Goal: Information Seeking & Learning: Learn about a topic

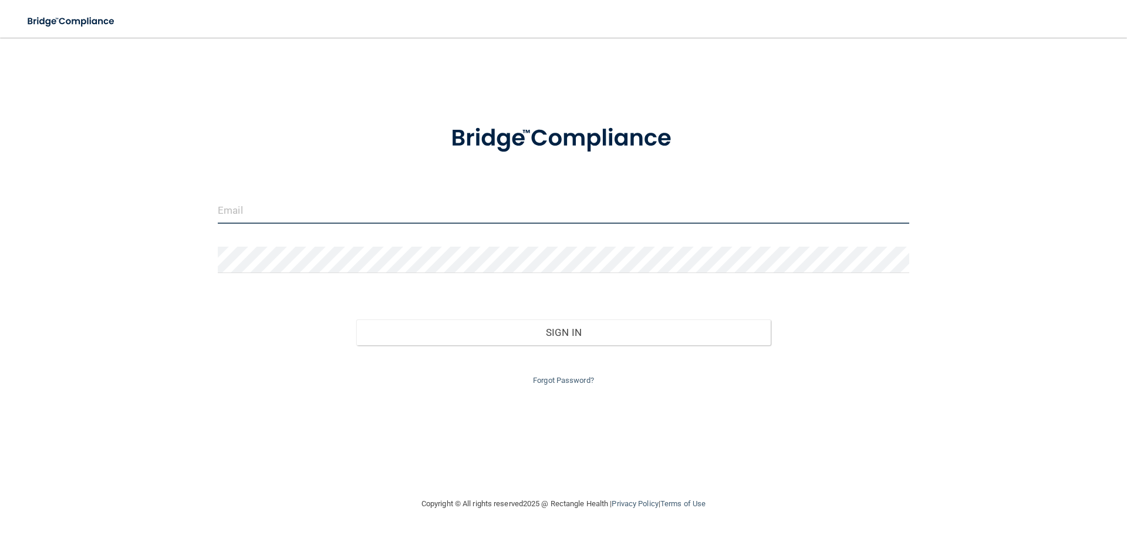
click at [358, 217] on input "email" at bounding box center [564, 210] width 692 height 26
type input "[PERSON_NAME][EMAIL_ADDRESS][PERSON_NAME][DOMAIN_NAME]"
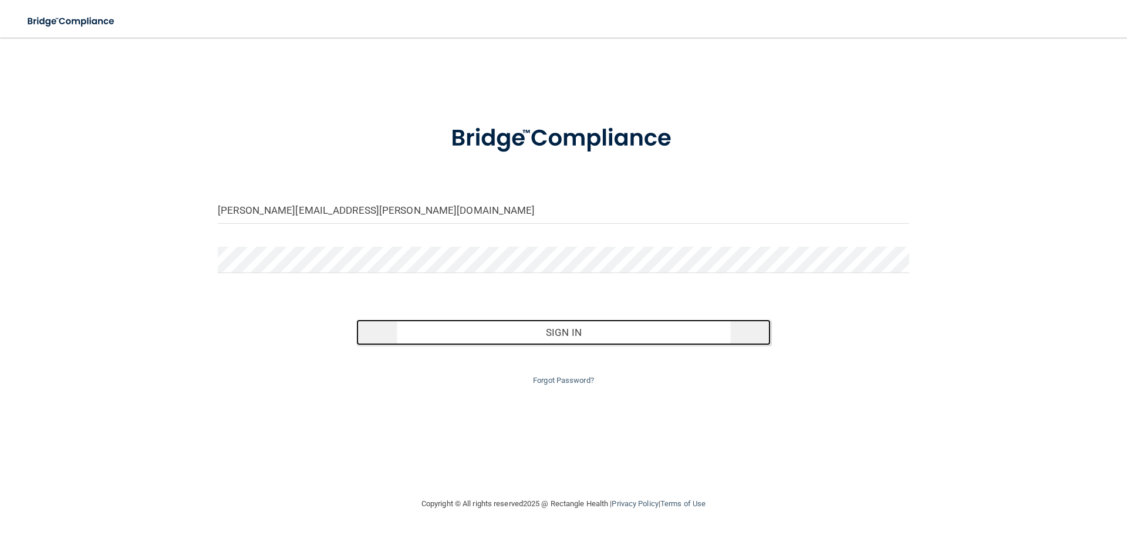
click at [565, 336] on button "Sign In" at bounding box center [563, 332] width 415 height 26
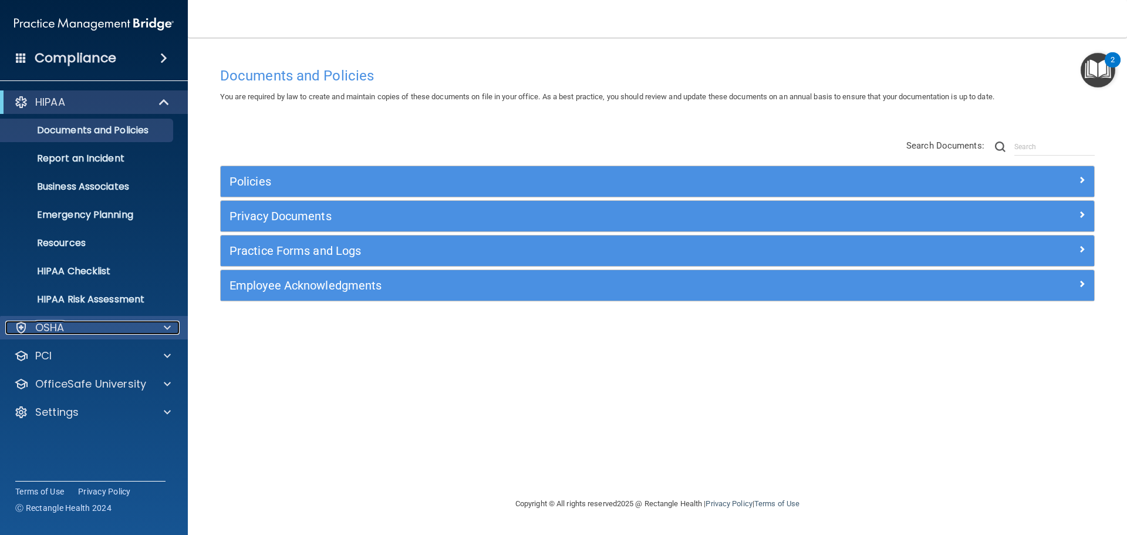
click at [49, 321] on p "OSHA" at bounding box center [49, 328] width 29 height 14
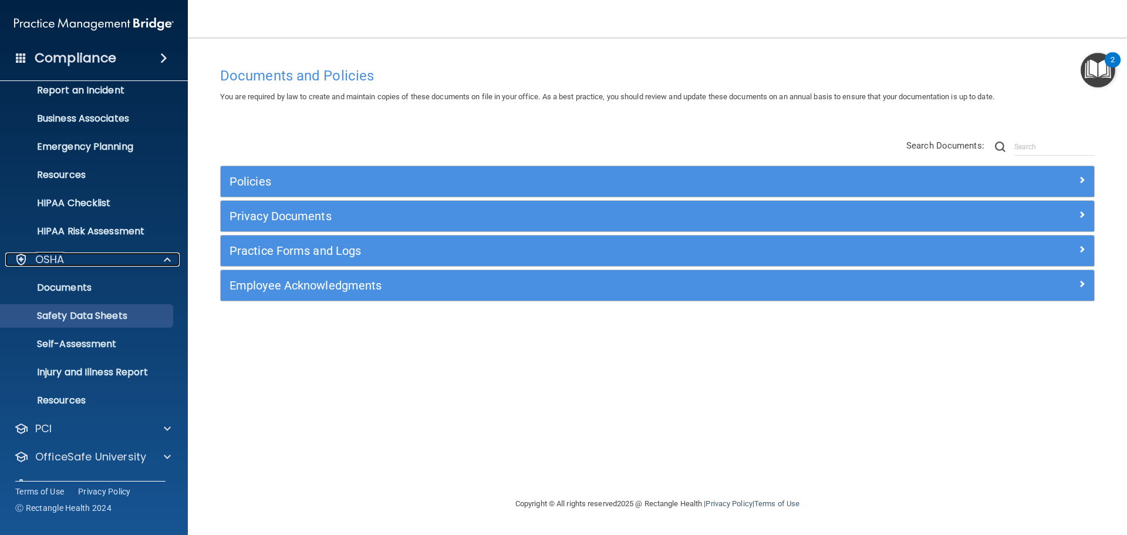
scroll to position [93, 0]
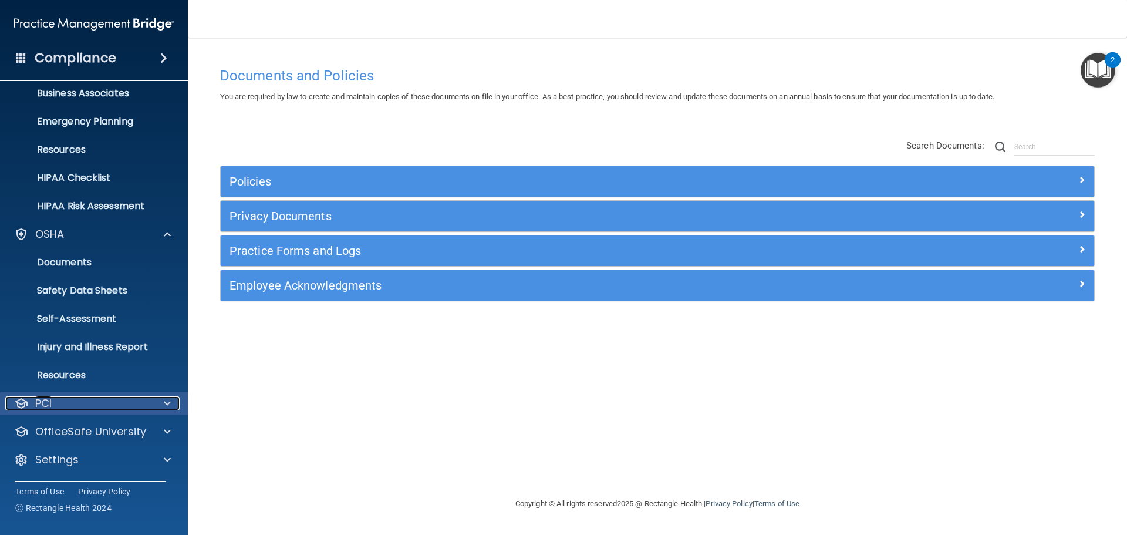
click at [73, 401] on div "PCI" at bounding box center [78, 403] width 146 height 14
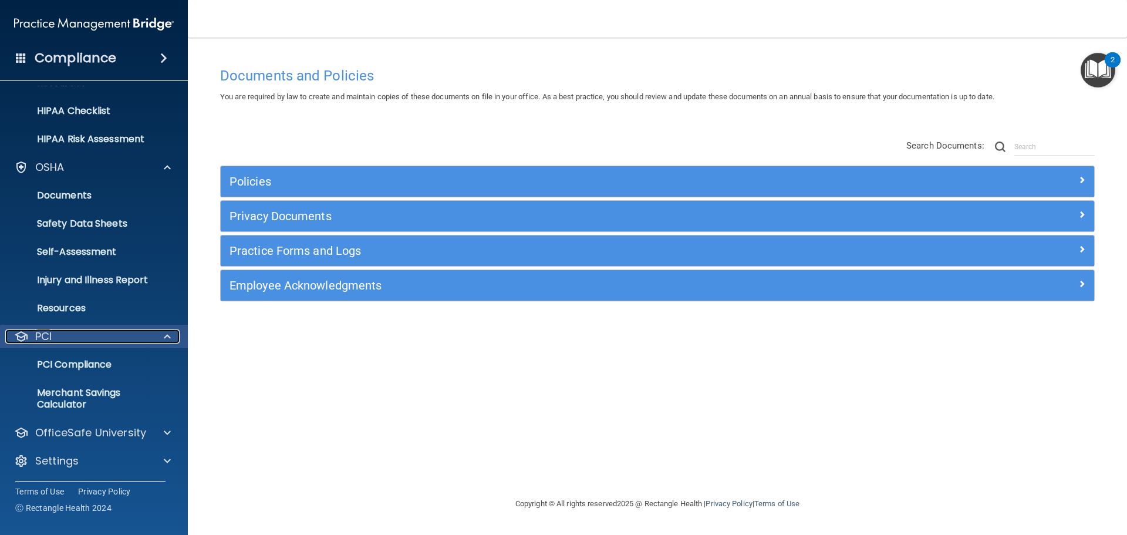
scroll to position [161, 0]
click at [116, 437] on p "OfficeSafe University" at bounding box center [90, 431] width 111 height 14
click at [96, 456] on p "HIPAA Training" at bounding box center [56, 460] width 97 height 12
